Goal: Task Accomplishment & Management: Use online tool/utility

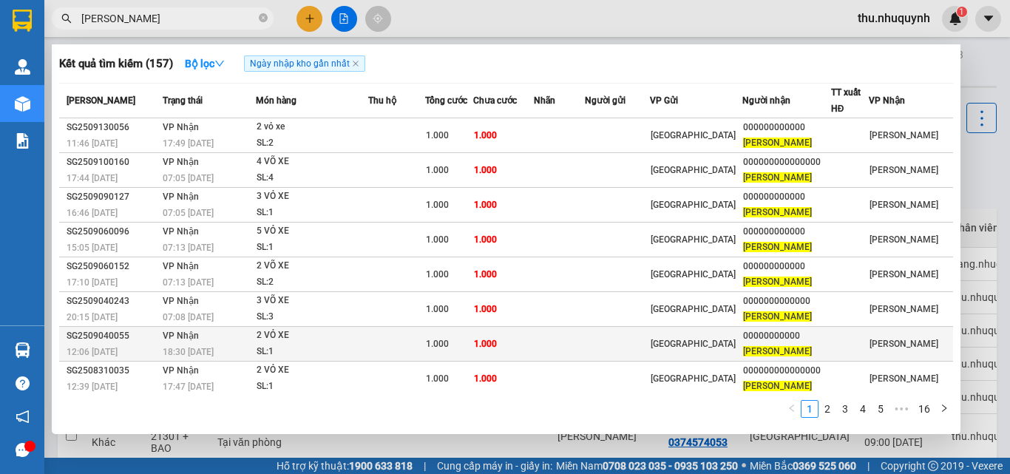
scroll to position [75, 0]
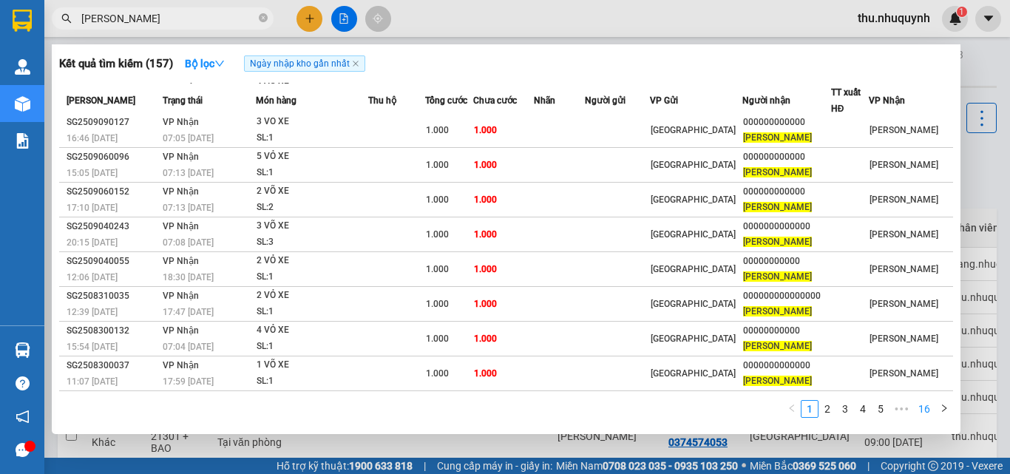
type input "[PERSON_NAME]"
drag, startPoint x: 925, startPoint y: 409, endPoint x: 923, endPoint y: 399, distance: 10.6
click at [925, 408] on link "16" at bounding box center [924, 409] width 21 height 16
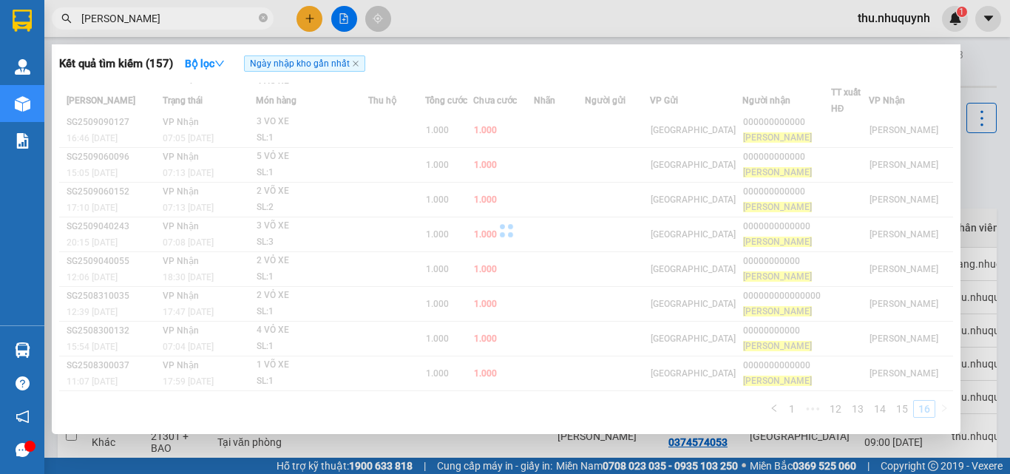
scroll to position [0, 0]
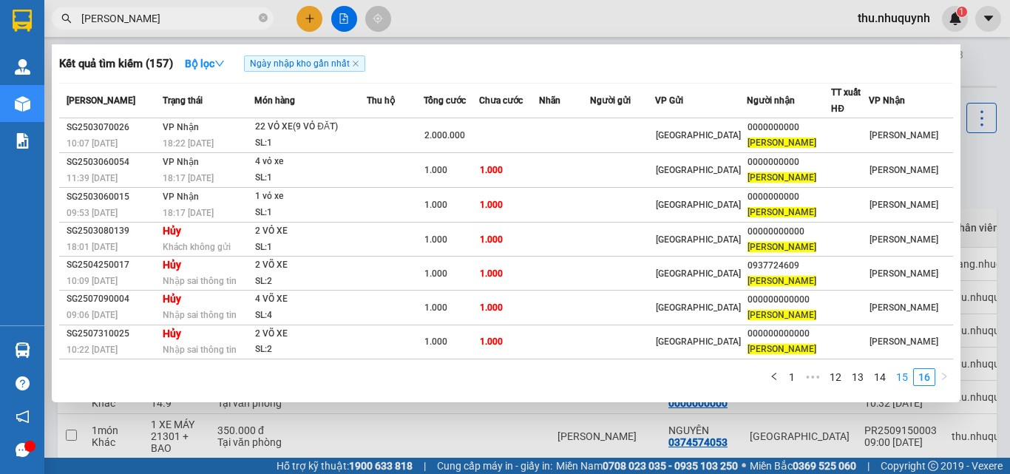
click at [905, 375] on link "15" at bounding box center [902, 377] width 21 height 16
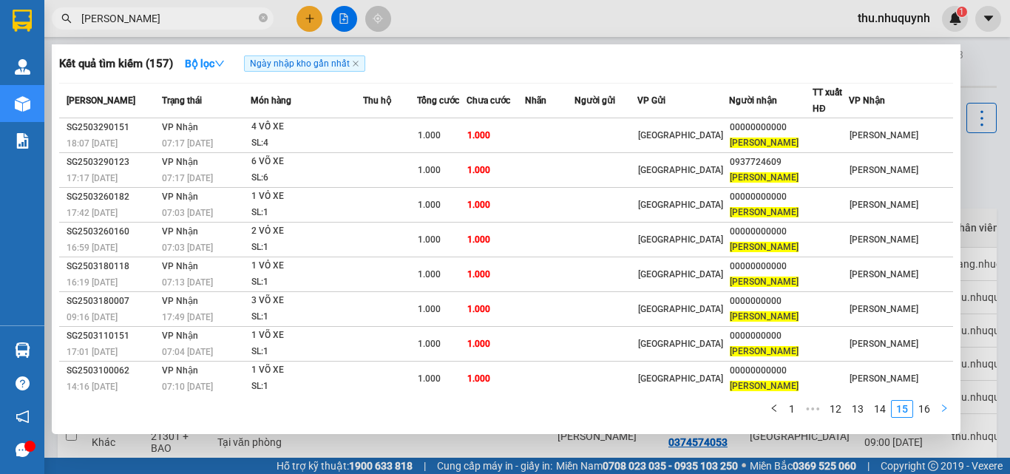
click at [948, 409] on icon "right" at bounding box center [944, 408] width 9 height 9
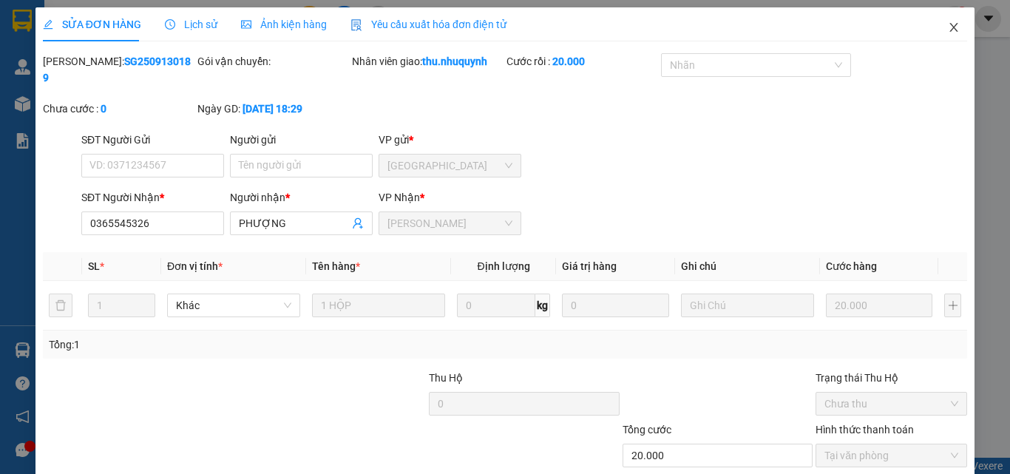
click at [948, 24] on icon "close" at bounding box center [954, 27] width 12 height 12
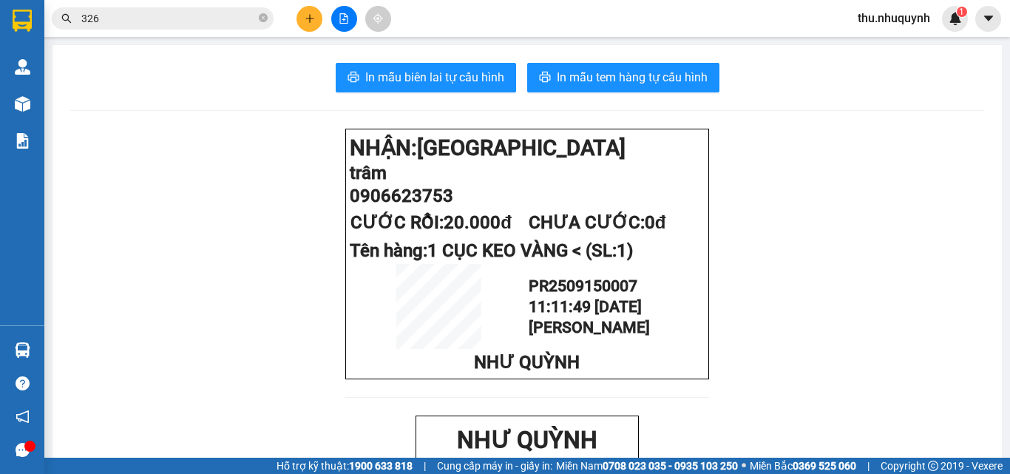
click at [177, 19] on input "326" at bounding box center [168, 18] width 175 height 16
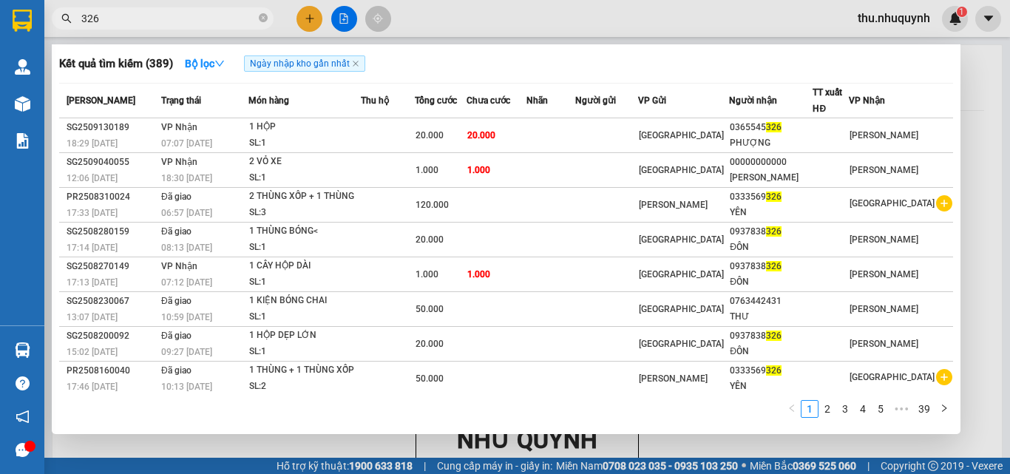
click at [177, 19] on input "326" at bounding box center [168, 18] width 175 height 16
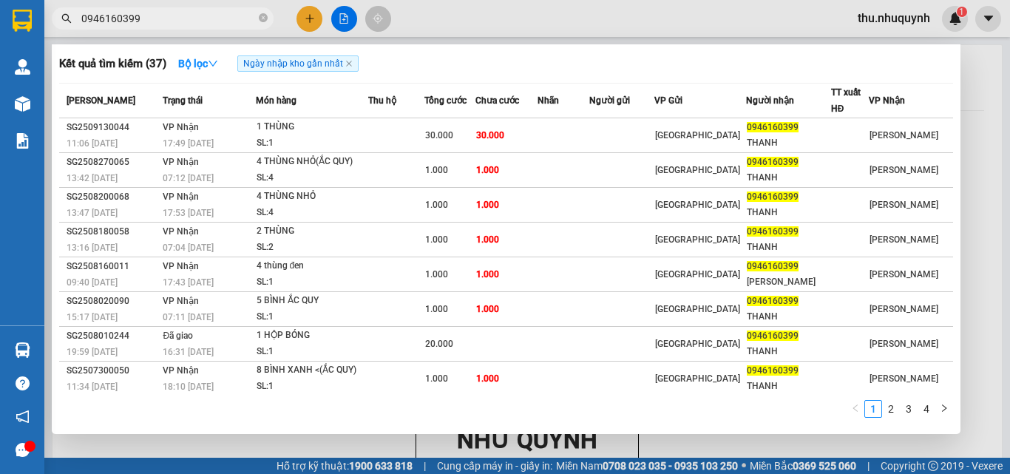
type input "0946160399"
